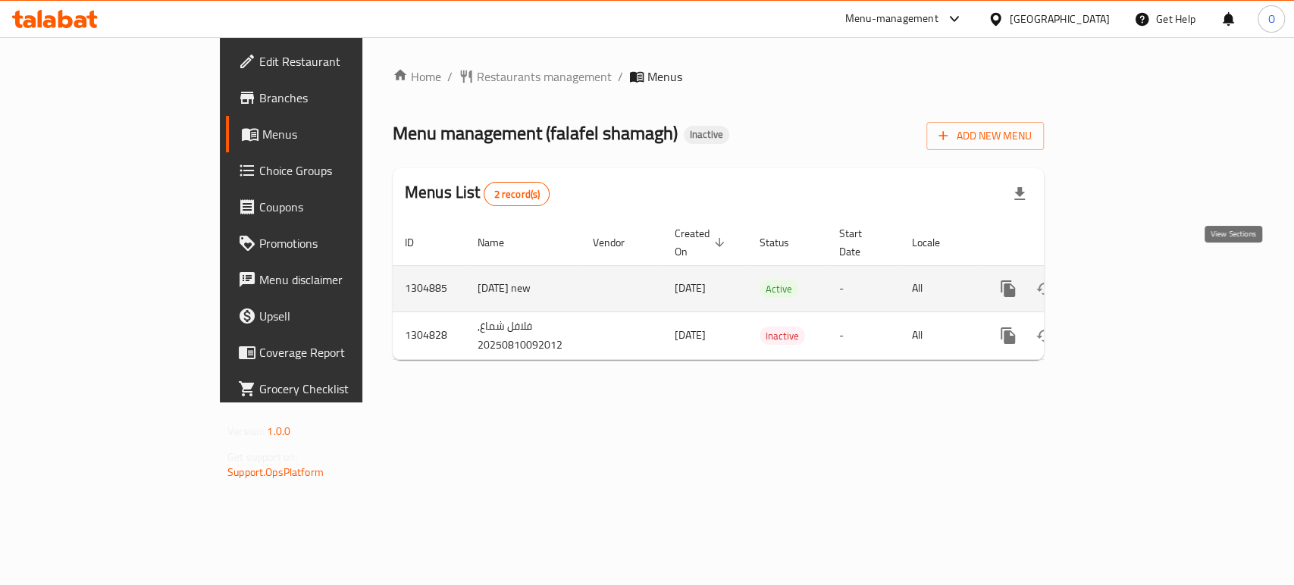
click at [1127, 280] on icon "enhanced table" at bounding box center [1117, 289] width 18 height 18
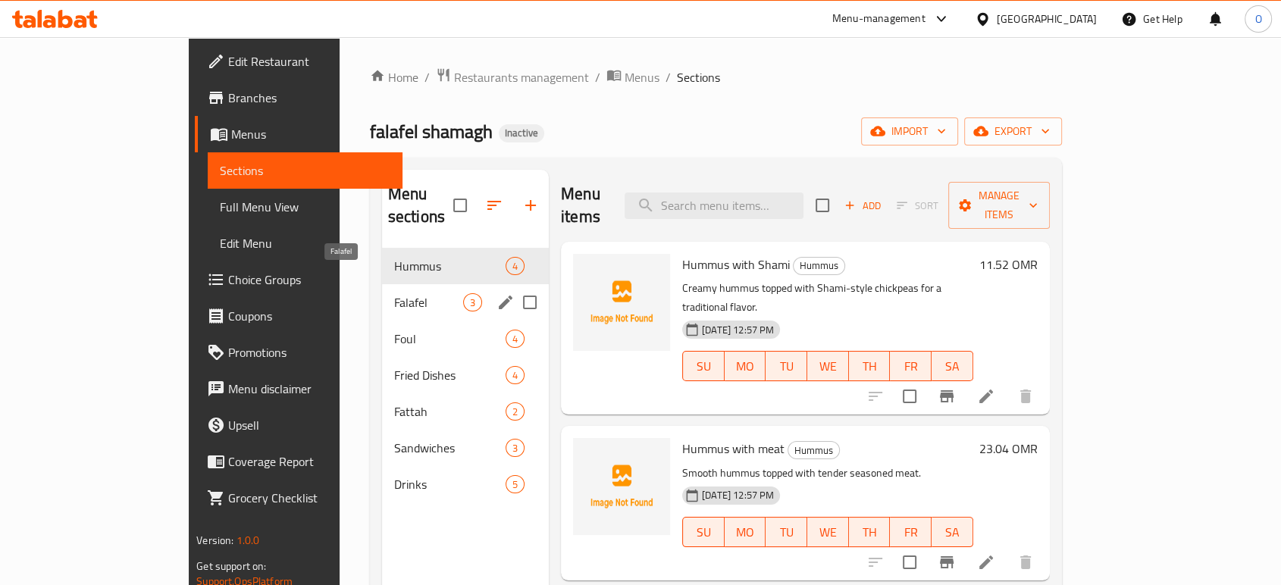
click at [394, 293] on span "Falafel" at bounding box center [428, 302] width 69 height 18
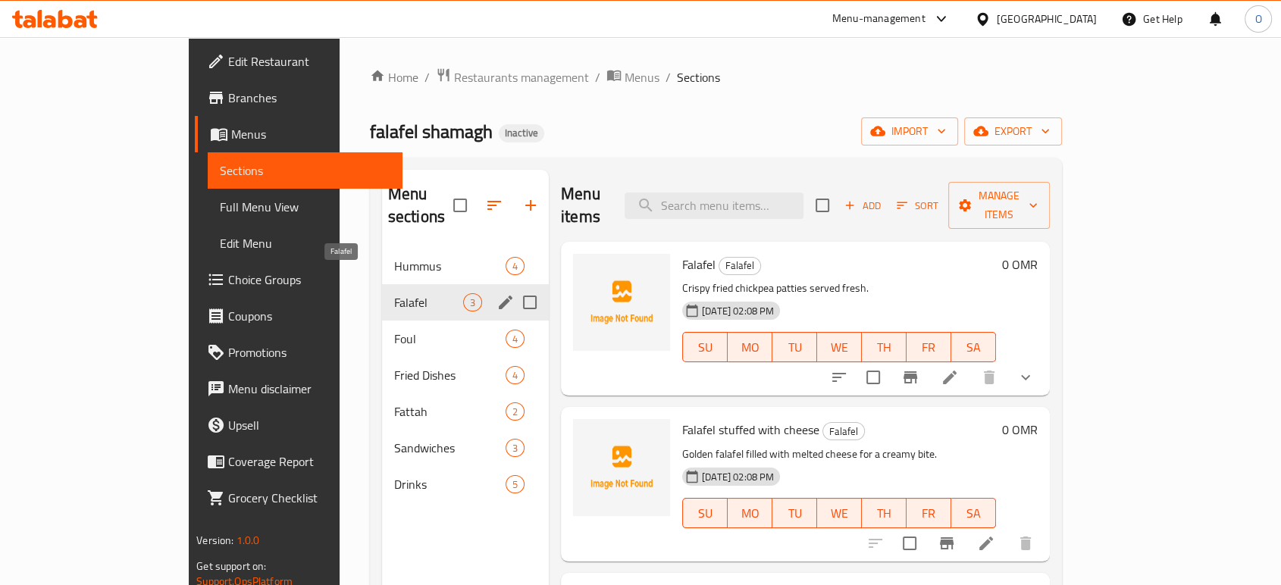
click at [394, 293] on span "Falafel" at bounding box center [428, 302] width 69 height 18
click at [394, 257] on span "Hummus" at bounding box center [428, 266] width 69 height 18
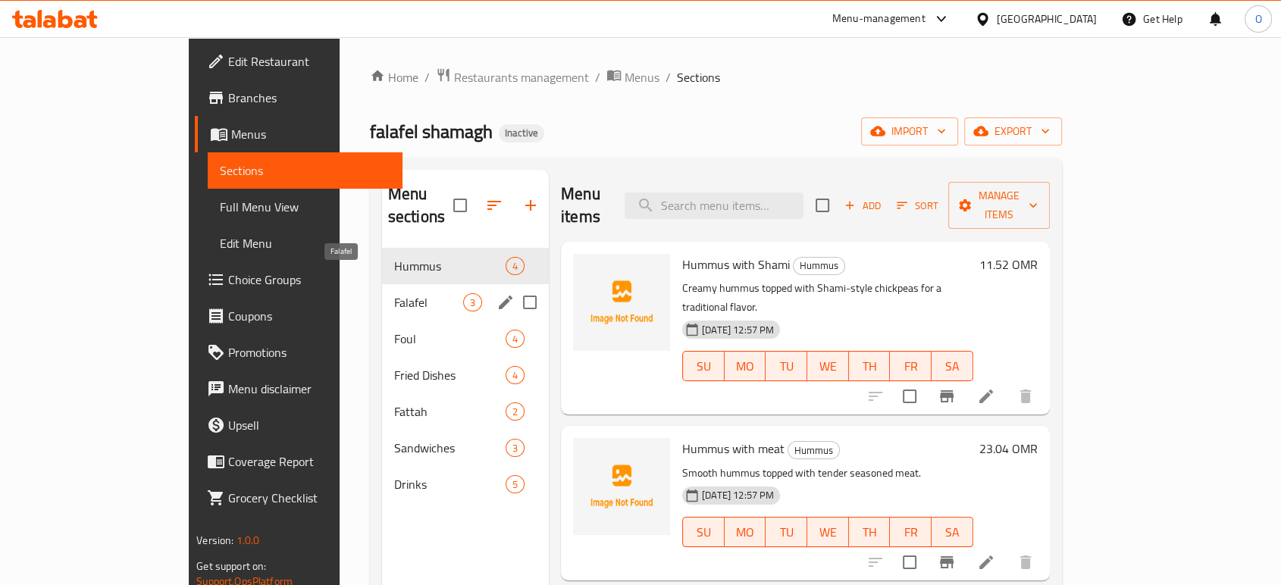
click at [394, 293] on span "Falafel" at bounding box center [428, 302] width 69 height 18
